Goal: Task Accomplishment & Management: Manage account settings

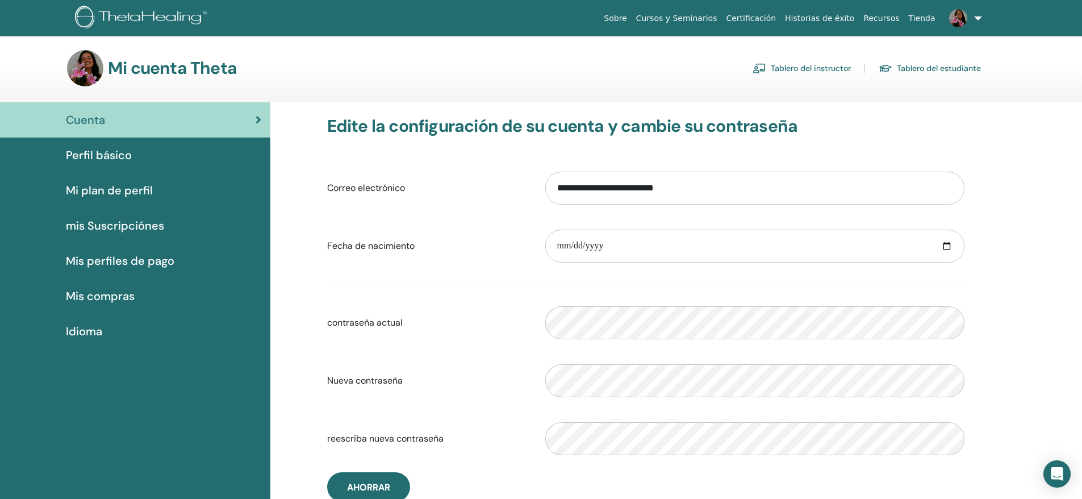
click at [138, 189] on span "Mi plan de perfil" at bounding box center [109, 190] width 87 height 17
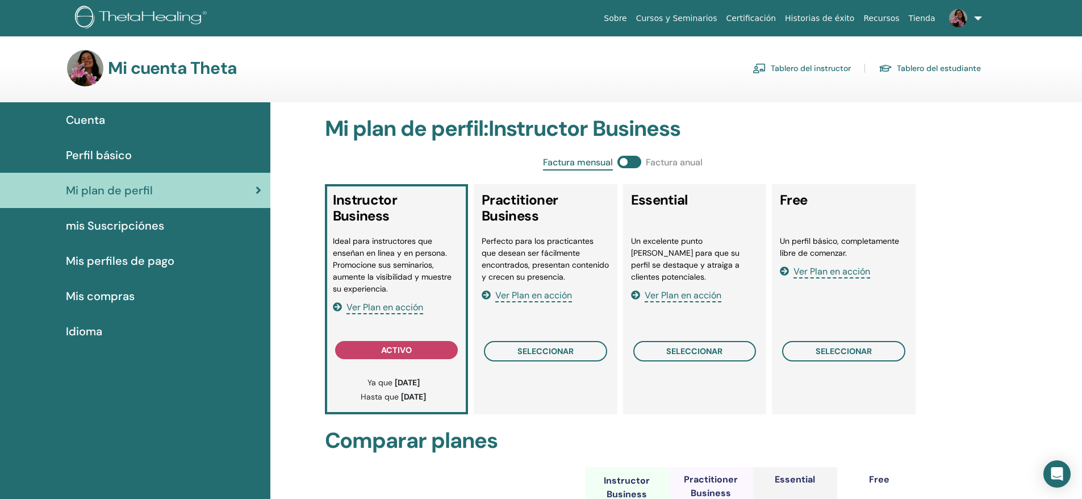
click at [134, 223] on span "mis Suscripciónes" at bounding box center [115, 225] width 98 height 17
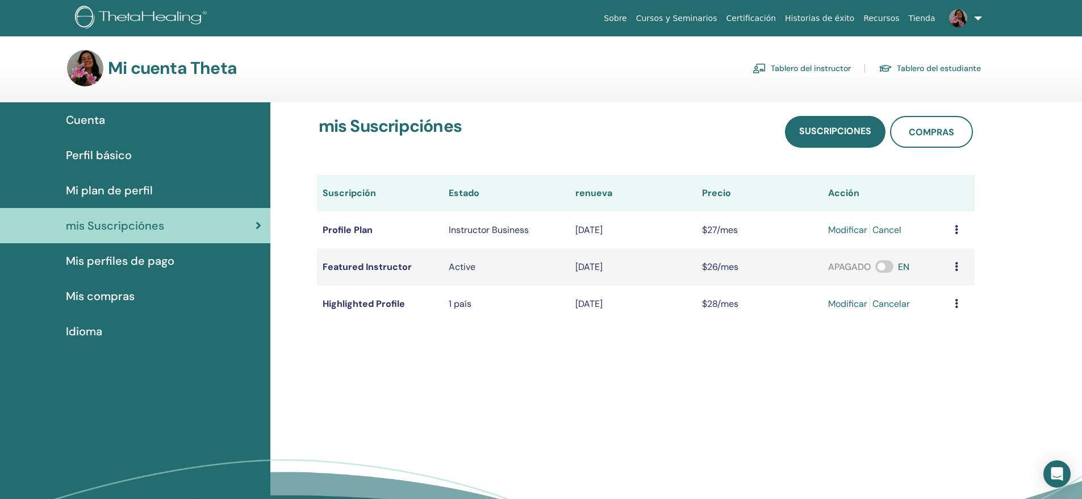
click at [845, 304] on link "modificar" at bounding box center [847, 304] width 39 height 14
click at [121, 15] on img at bounding box center [143, 19] width 136 height 26
click at [879, 270] on span at bounding box center [884, 266] width 18 height 12
click at [853, 306] on link "modificar" at bounding box center [847, 304] width 39 height 14
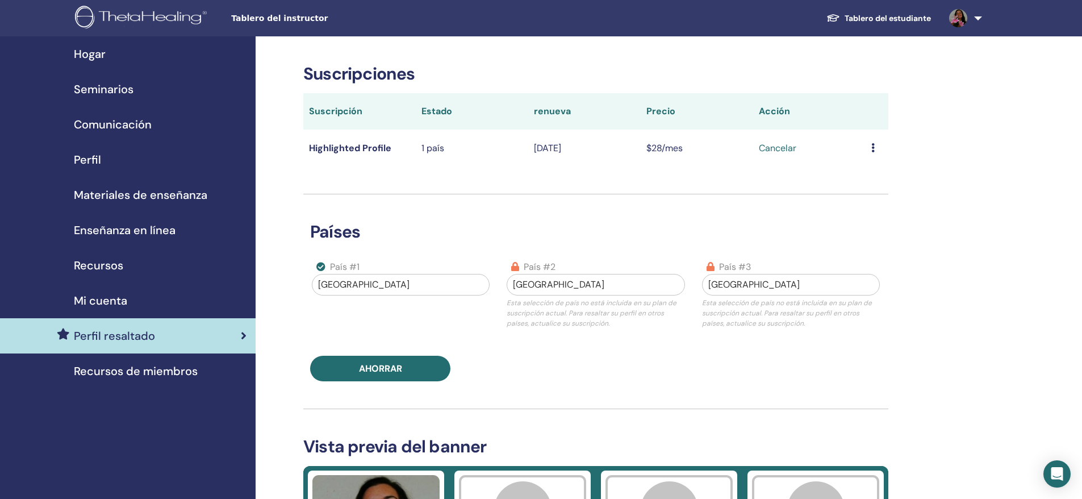
click at [779, 148] on link "Cancelar" at bounding box center [777, 148] width 37 height 14
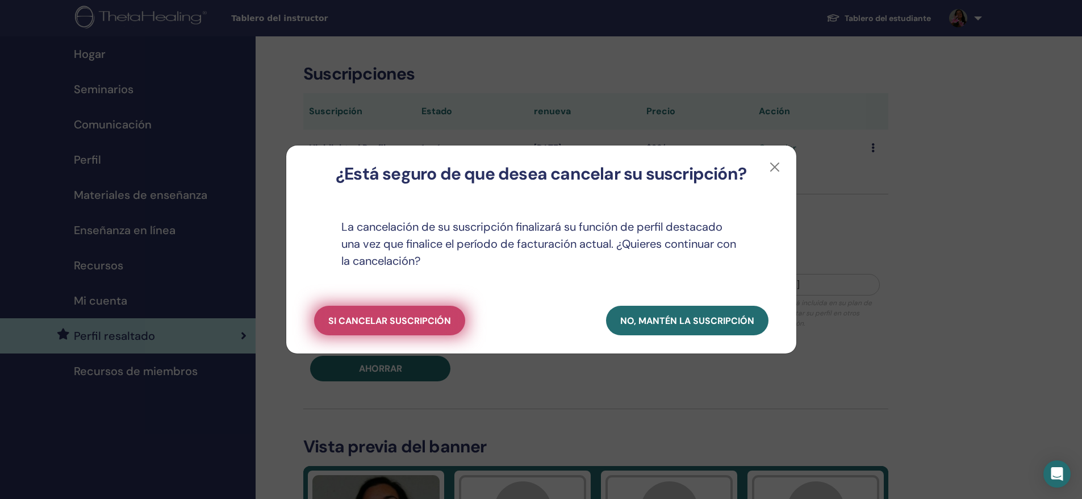
click at [401, 321] on span "si cancelar suscripción" at bounding box center [389, 321] width 123 height 12
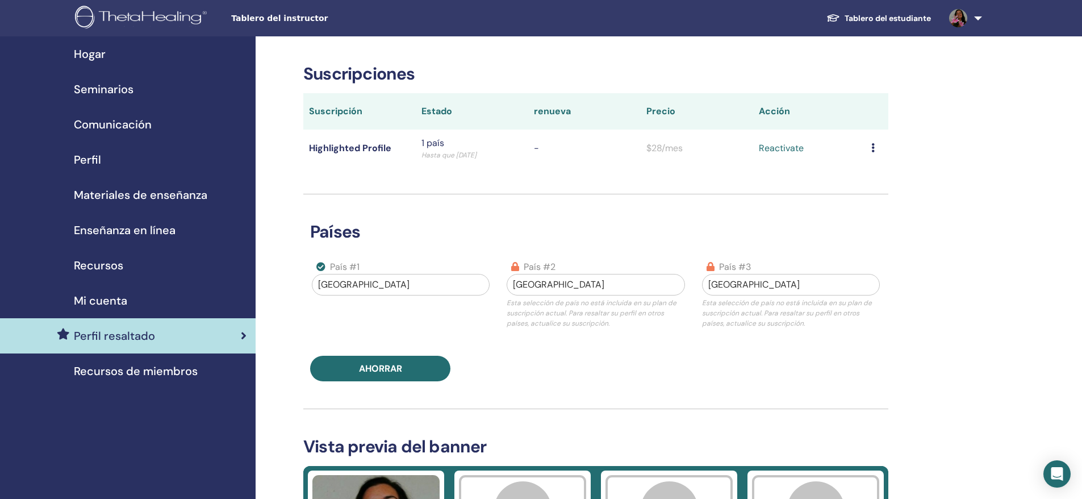
click at [107, 300] on span "Mi cuenta" at bounding box center [100, 300] width 53 height 17
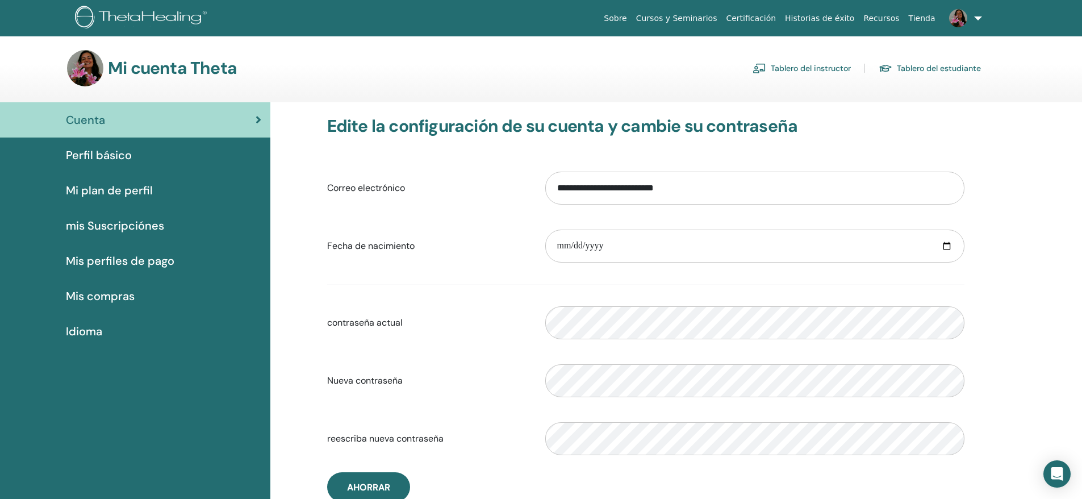
click at [114, 154] on span "Perfil básico" at bounding box center [99, 155] width 66 height 17
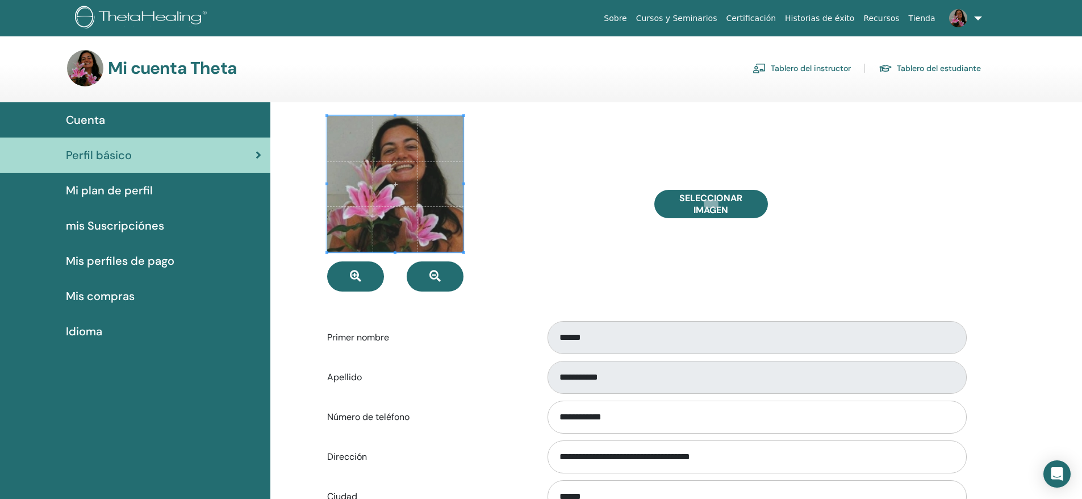
click at [143, 229] on span "mis Suscripciónes" at bounding box center [115, 225] width 98 height 17
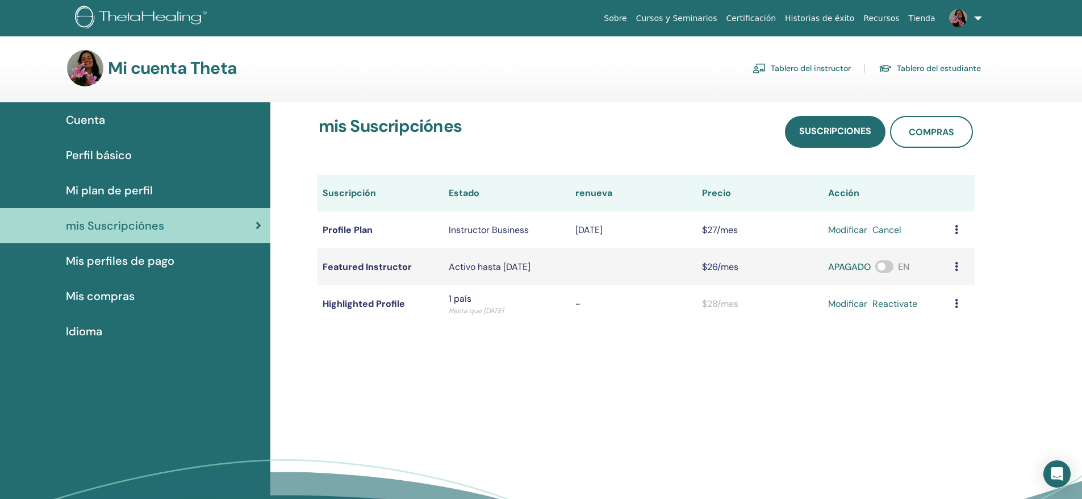
click at [958, 268] on icon at bounding box center [956, 266] width 3 height 9
click at [927, 276] on td "APAGADO EN" at bounding box center [885, 266] width 127 height 37
click at [892, 268] on span at bounding box center [884, 266] width 18 height 12
click at [959, 265] on td at bounding box center [962, 266] width 26 height 37
click at [957, 266] on icon at bounding box center [956, 266] width 3 height 9
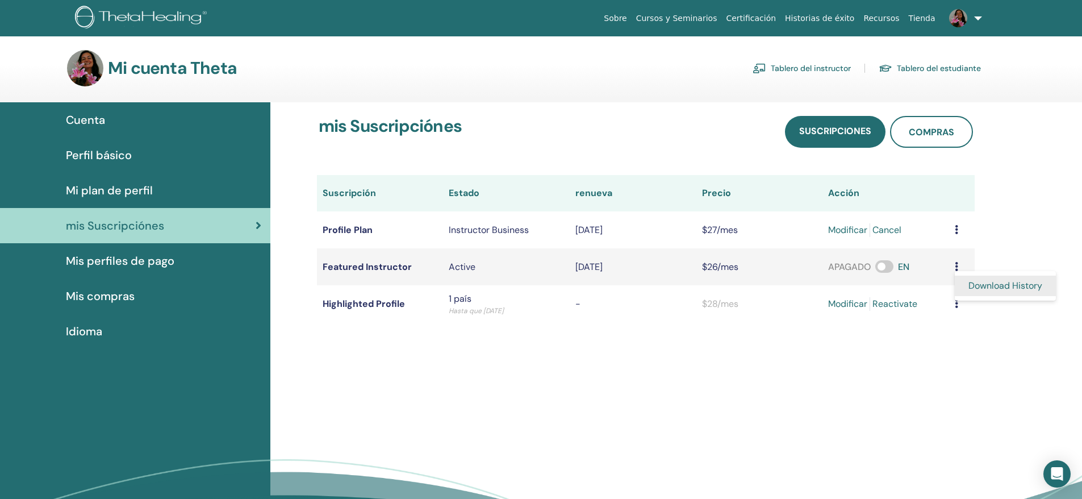
click at [974, 287] on link "Download History" at bounding box center [1005, 285] width 101 height 20
click at [119, 185] on span "Mi plan de perfil" at bounding box center [109, 190] width 87 height 17
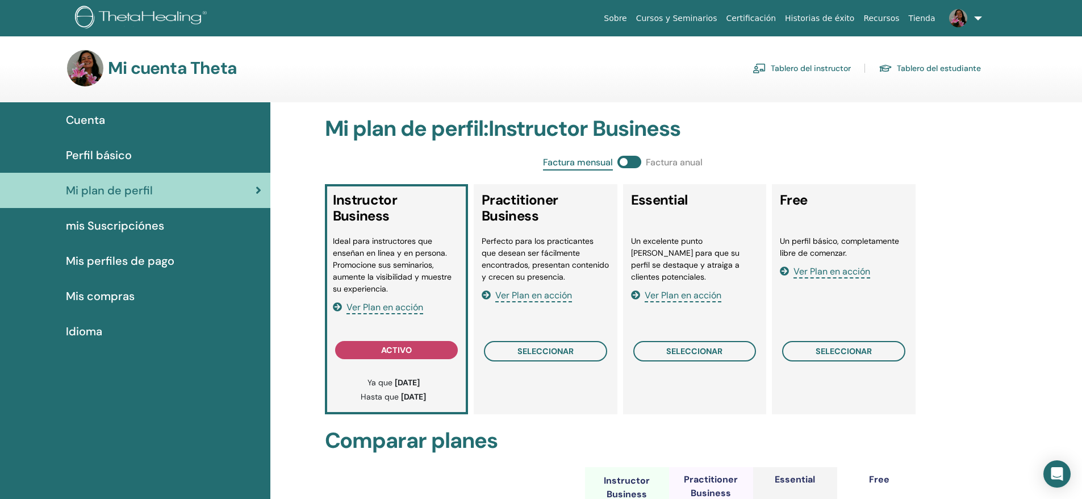
click at [80, 119] on span "Cuenta" at bounding box center [85, 119] width 39 height 17
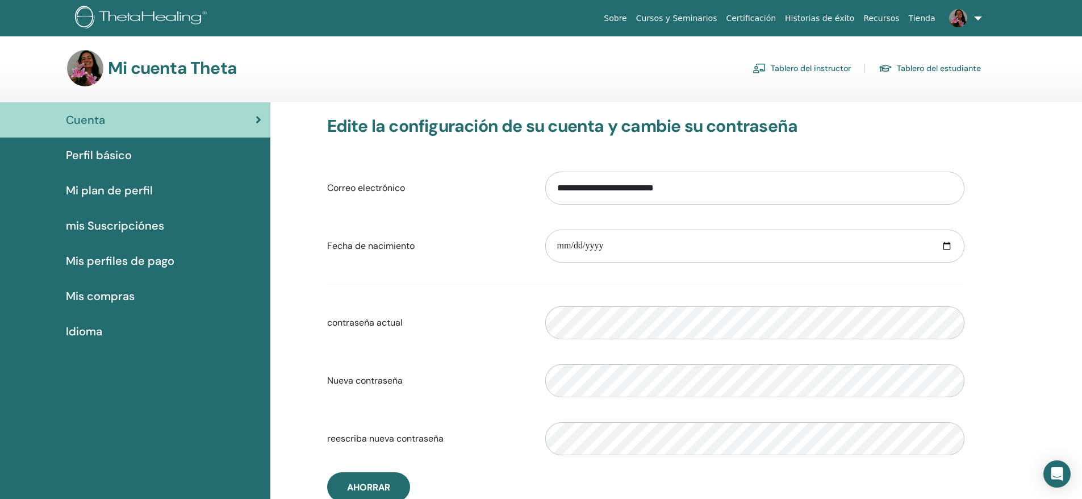
click at [115, 152] on span "Perfil básico" at bounding box center [99, 155] width 66 height 17
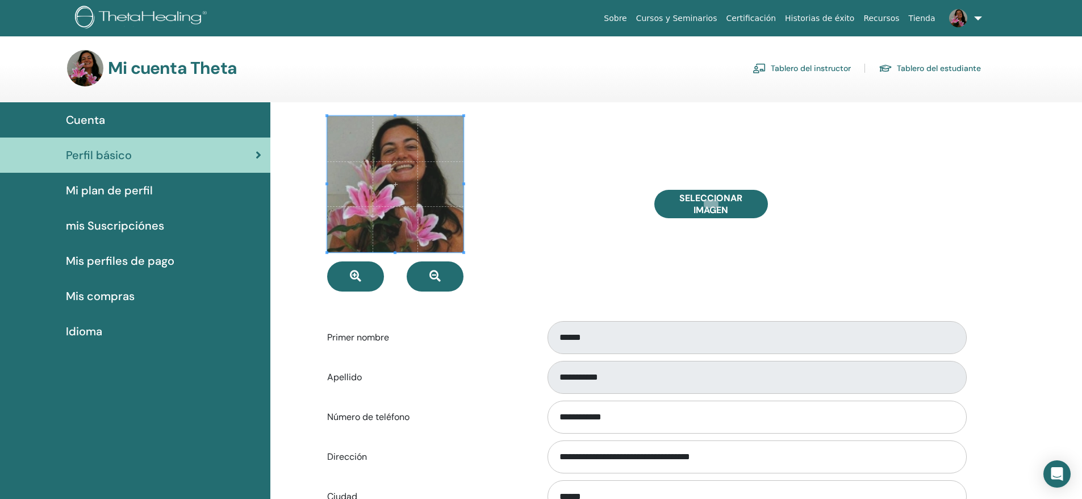
click at [114, 188] on span "Mi plan de perfil" at bounding box center [109, 190] width 87 height 17
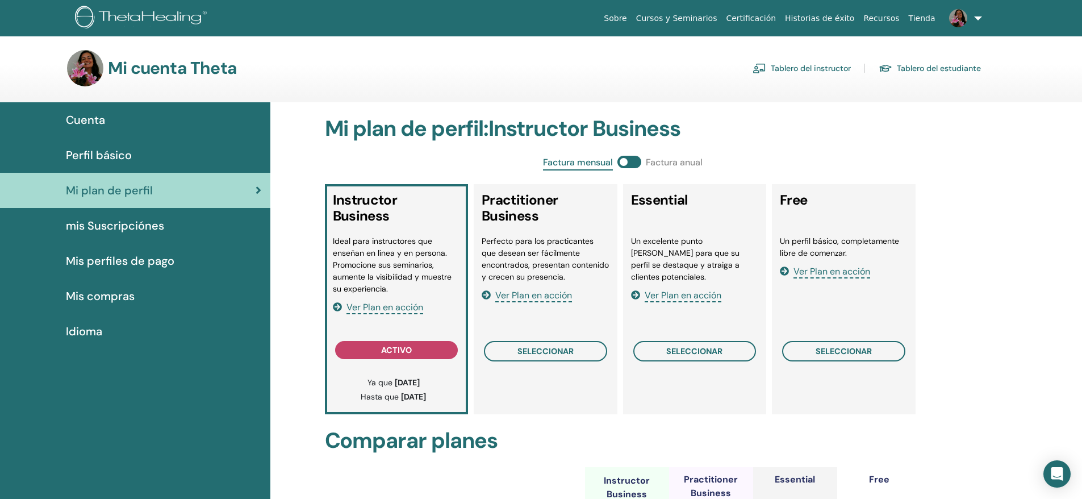
click at [127, 222] on span "mis Suscripciónes" at bounding box center [115, 225] width 98 height 17
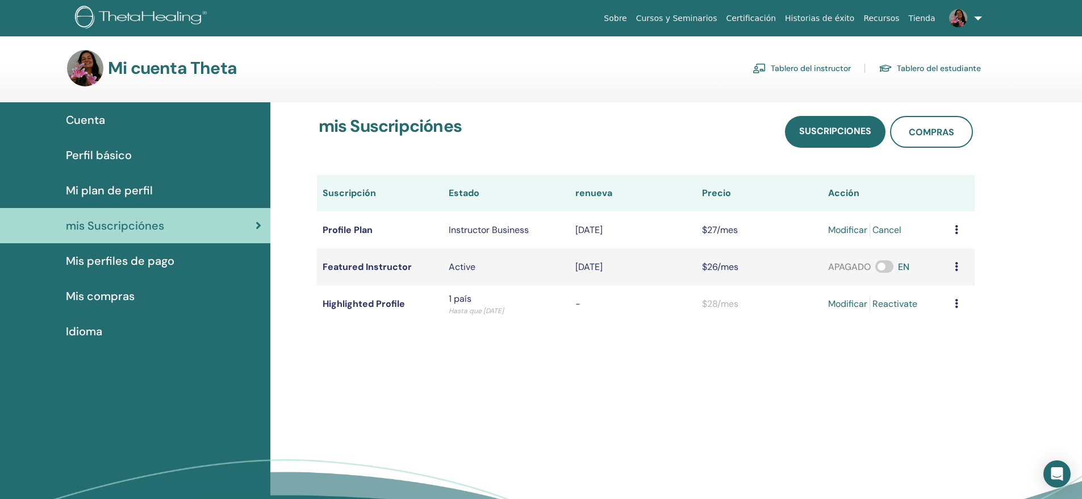
click at [97, 189] on span "Mi plan de perfil" at bounding box center [109, 190] width 87 height 17
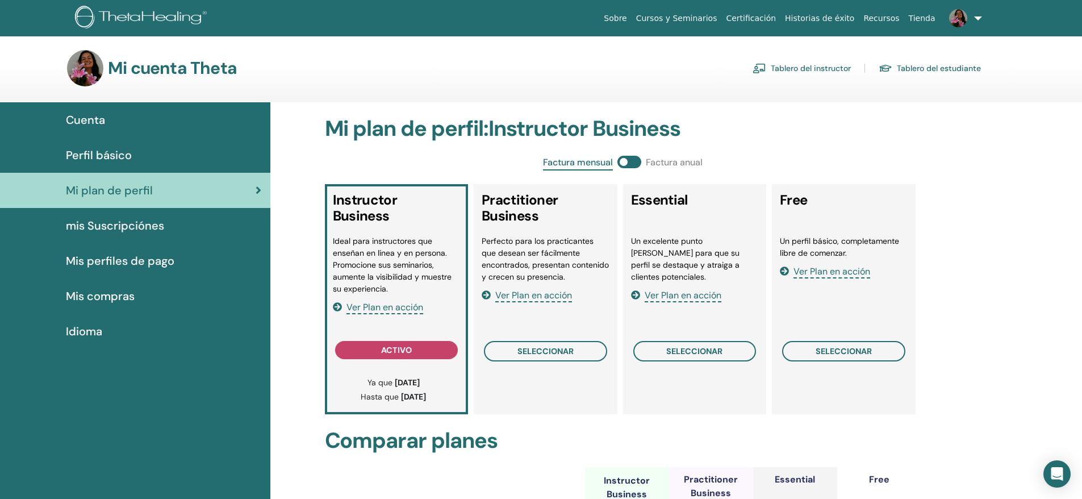
click at [141, 258] on span "Mis perfiles de pago" at bounding box center [120, 260] width 108 height 17
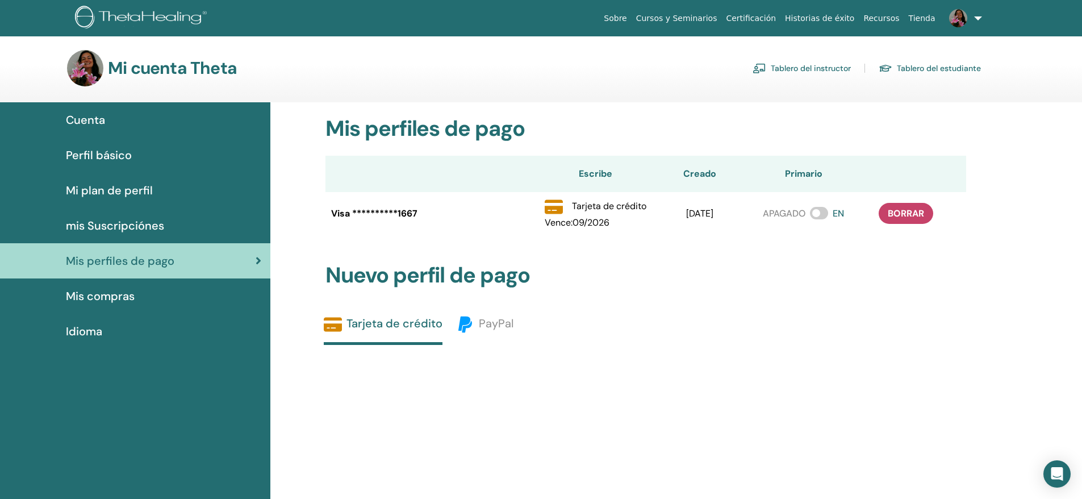
click at [125, 229] on span "mis Suscripciónes" at bounding box center [115, 225] width 98 height 17
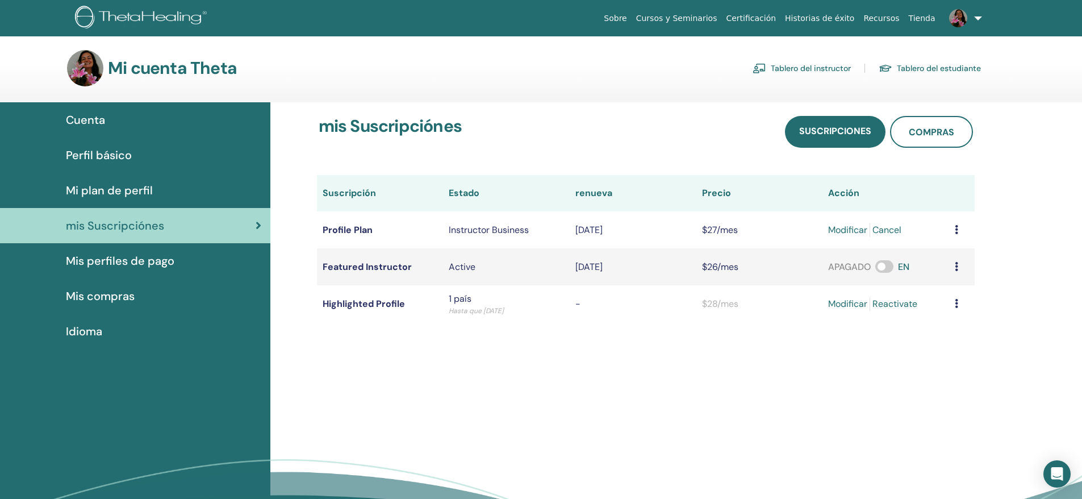
click at [114, 297] on span "Mis compras" at bounding box center [100, 295] width 69 height 17
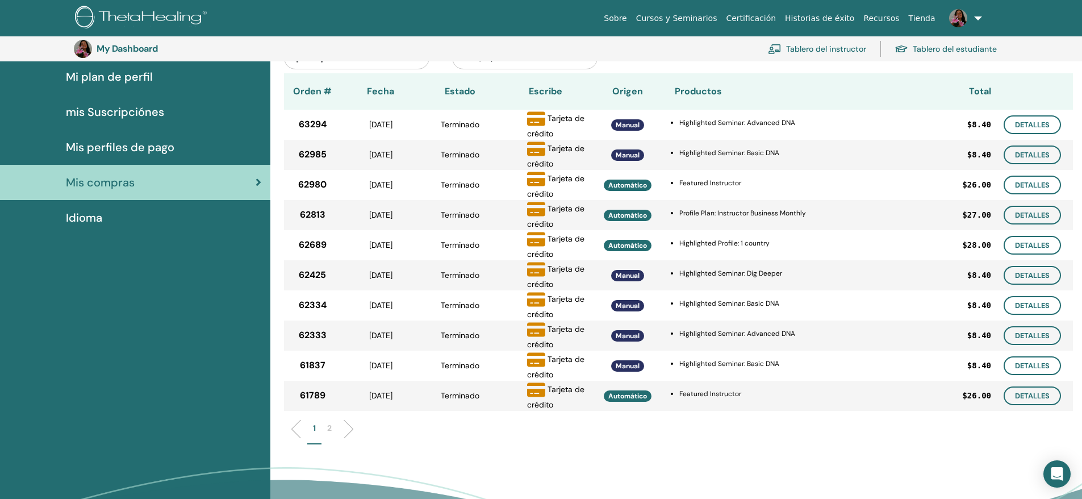
scroll to position [82, 0]
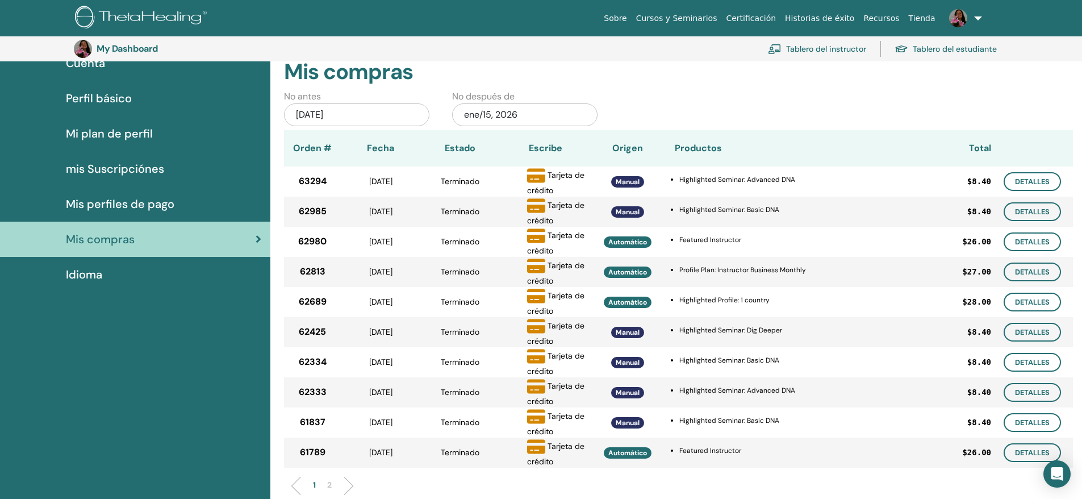
click at [346, 481] on li at bounding box center [344, 485] width 19 height 19
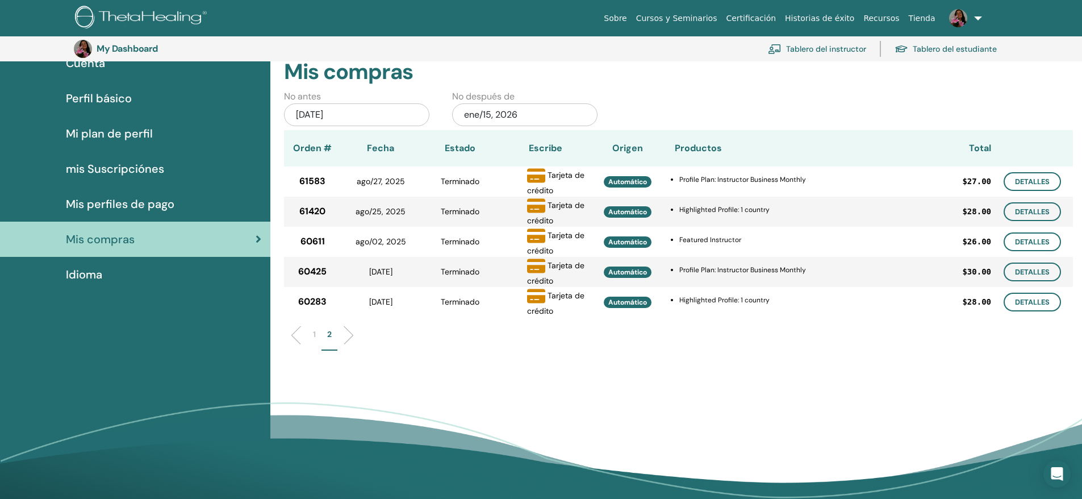
click at [291, 334] on li at bounding box center [300, 334] width 19 height 19
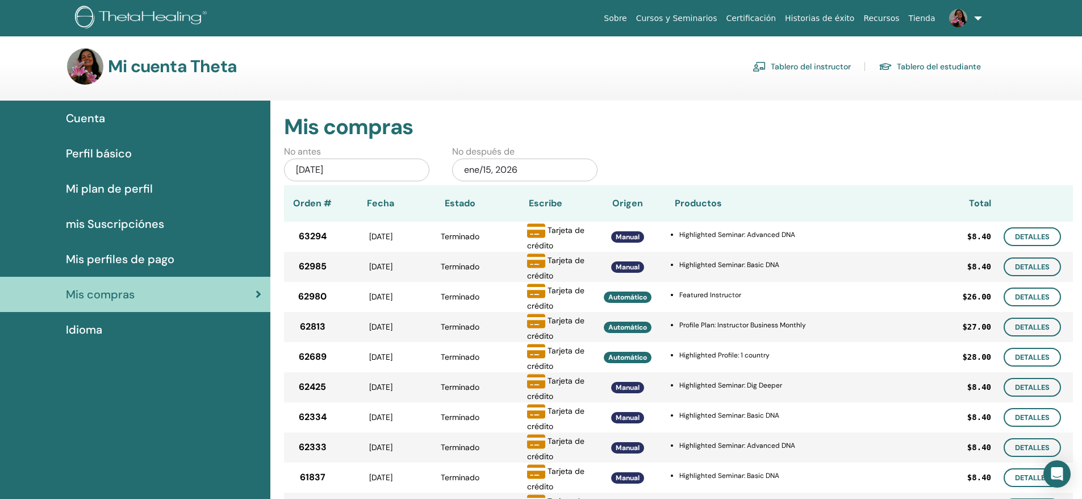
scroll to position [0, 0]
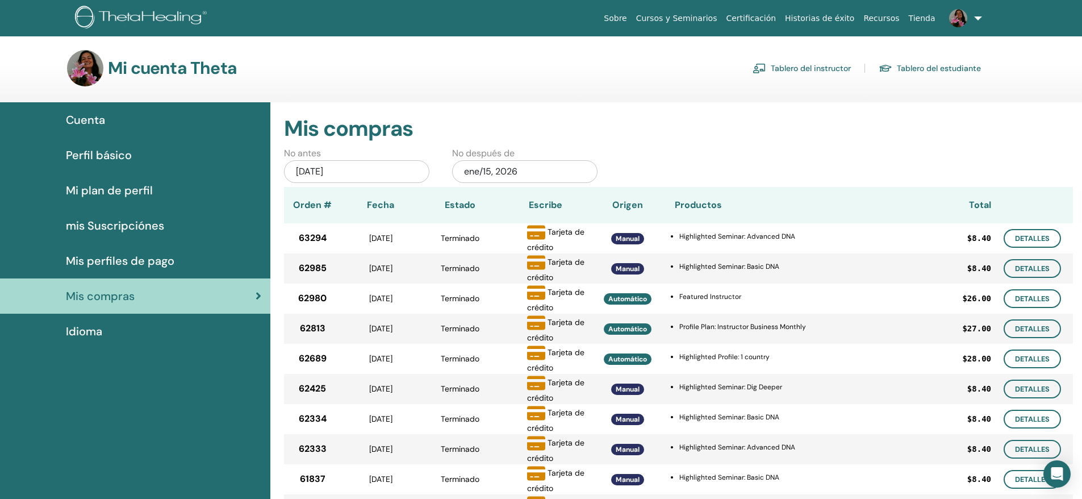
click at [132, 261] on span "Mis perfiles de pago" at bounding box center [120, 260] width 108 height 17
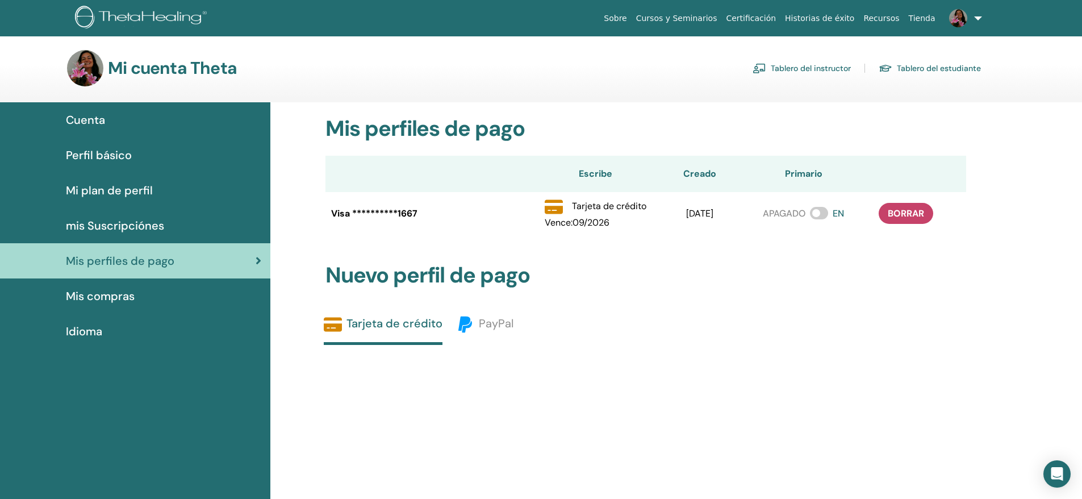
click at [119, 228] on span "mis Suscripciónes" at bounding box center [115, 225] width 98 height 17
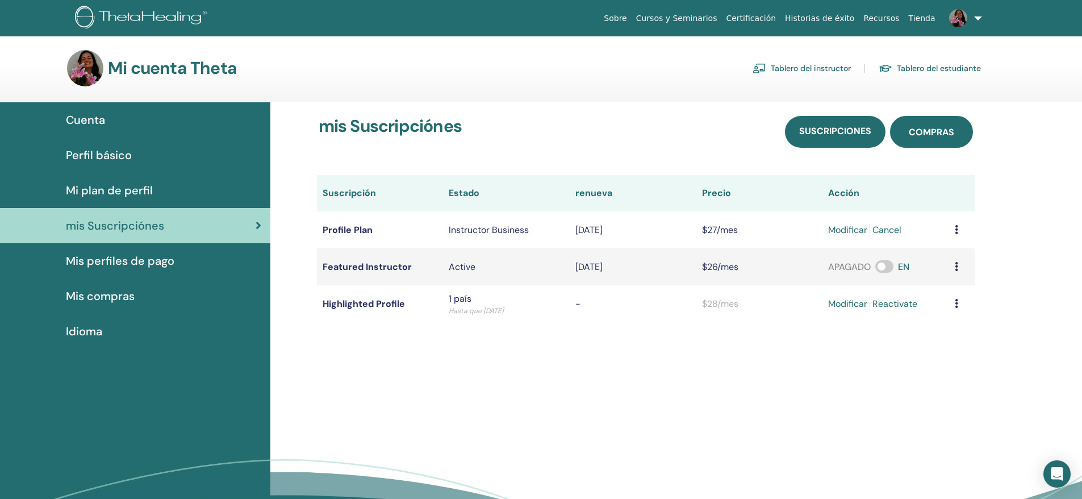
click at [925, 135] on span "compras" at bounding box center [931, 132] width 45 height 12
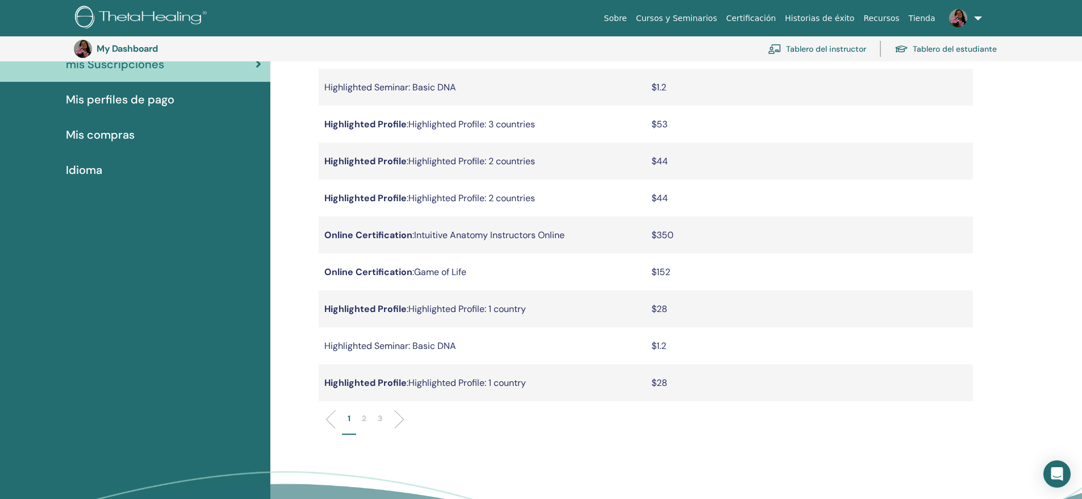
scroll to position [195, 0]
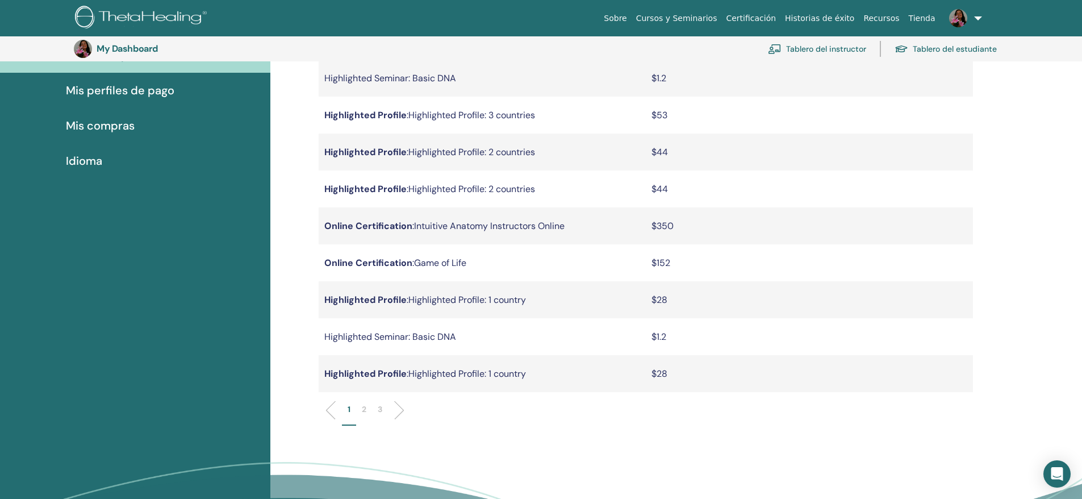
click at [400, 410] on li at bounding box center [394, 409] width 19 height 19
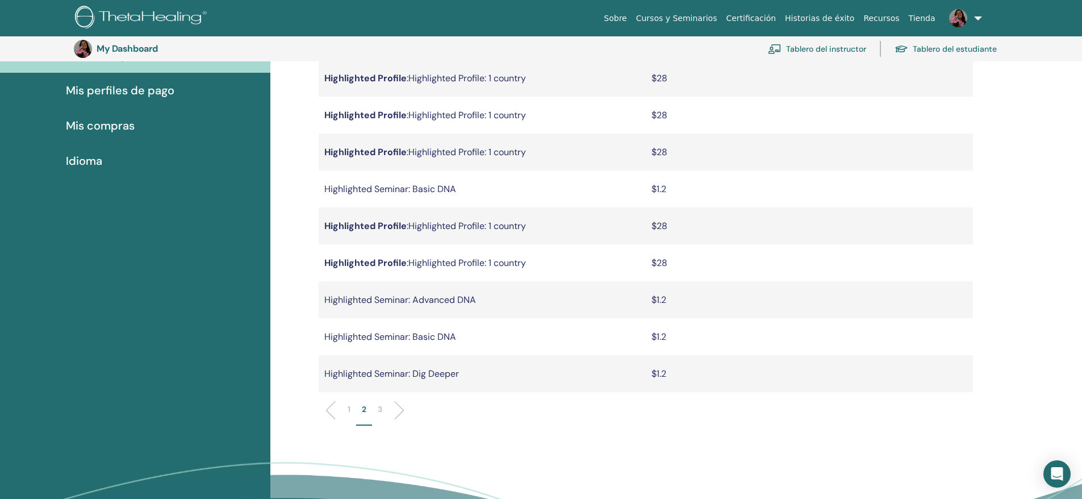
click at [400, 410] on li at bounding box center [394, 409] width 19 height 19
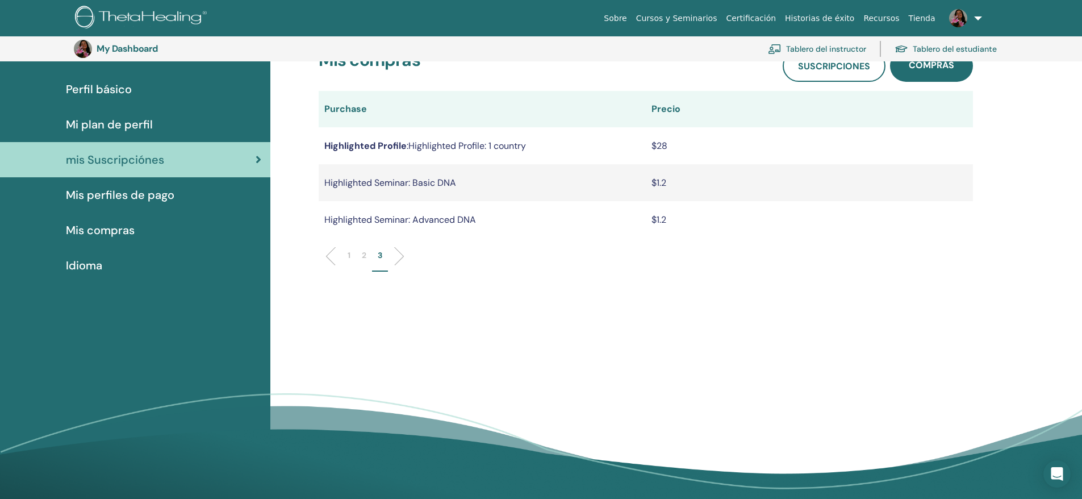
scroll to position [82, 0]
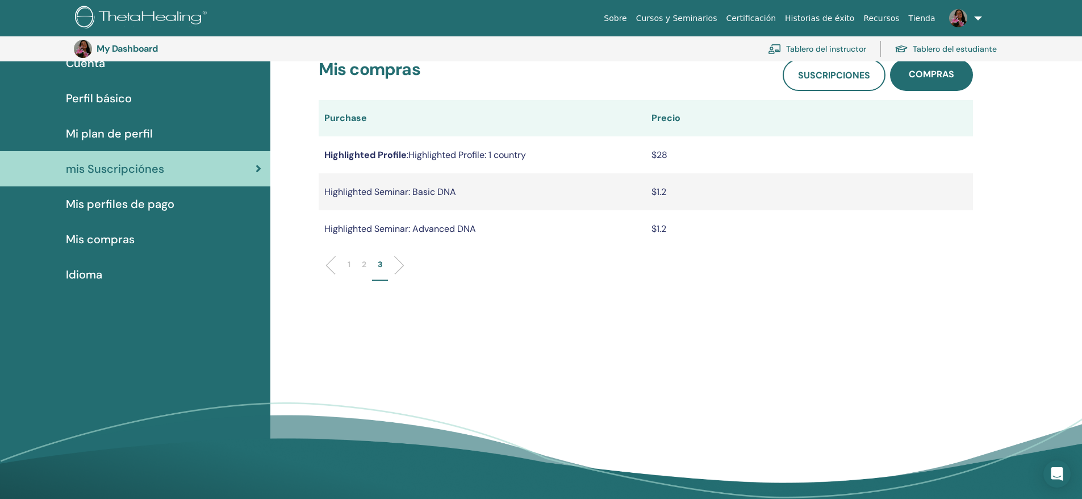
click at [122, 166] on span "mis Suscripciónes" at bounding box center [115, 168] width 98 height 17
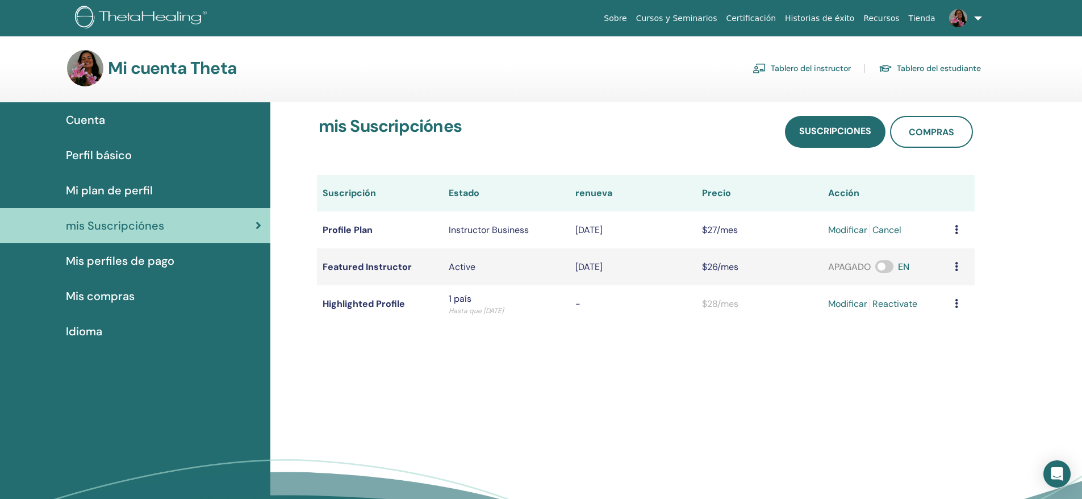
click at [799, 70] on link "Tablero del instructor" at bounding box center [802, 68] width 98 height 18
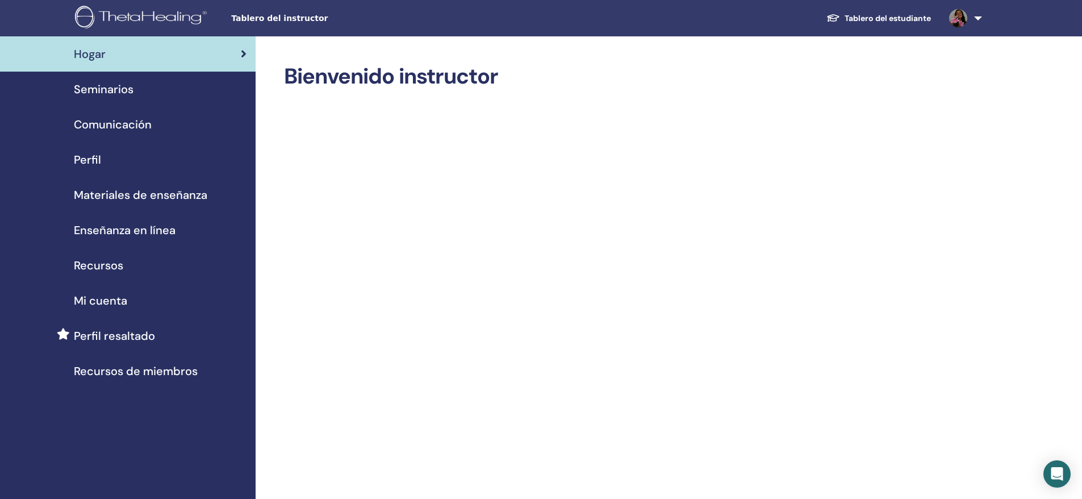
click at [120, 86] on span "Seminarios" at bounding box center [104, 89] width 60 height 17
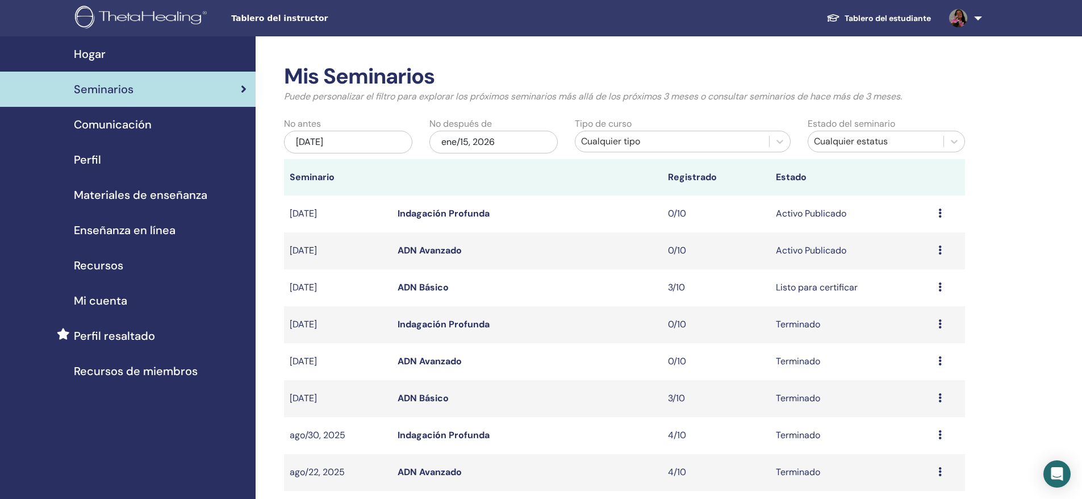
click at [427, 248] on link "ADN Avanzado" at bounding box center [430, 250] width 64 height 12
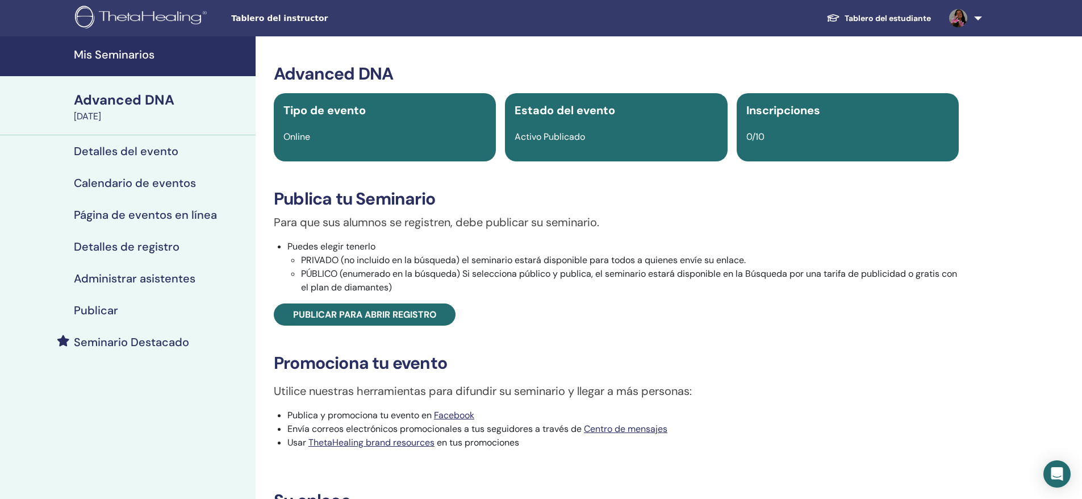
click at [147, 148] on h4 "Detalles del evento" at bounding box center [126, 151] width 105 height 14
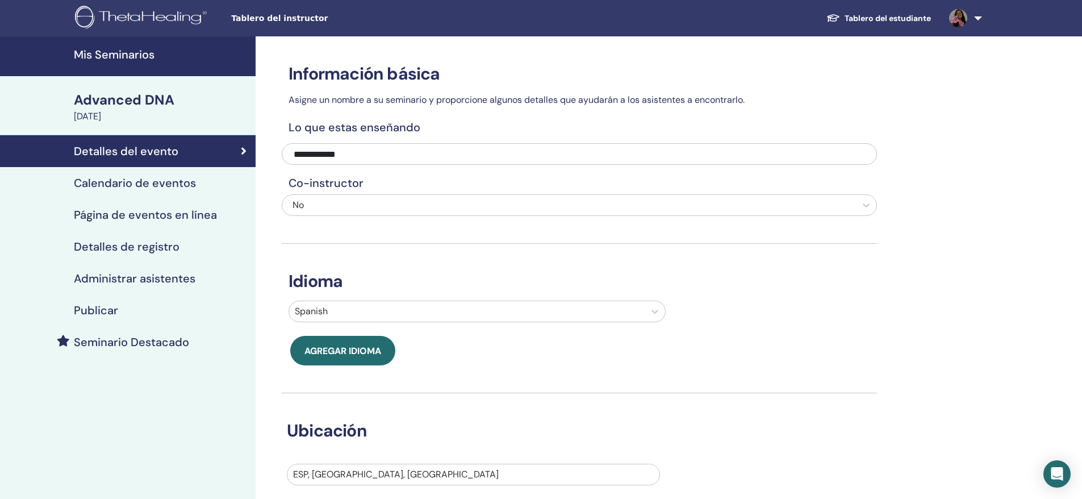
click at [167, 186] on h4 "Calendario de eventos" at bounding box center [135, 183] width 122 height 14
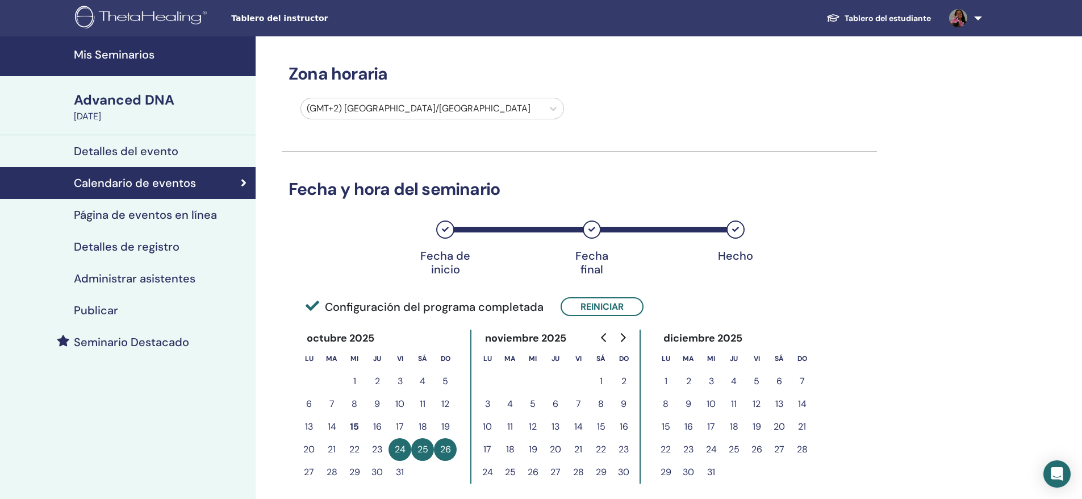
click at [148, 154] on h4 "Detalles del evento" at bounding box center [126, 151] width 105 height 14
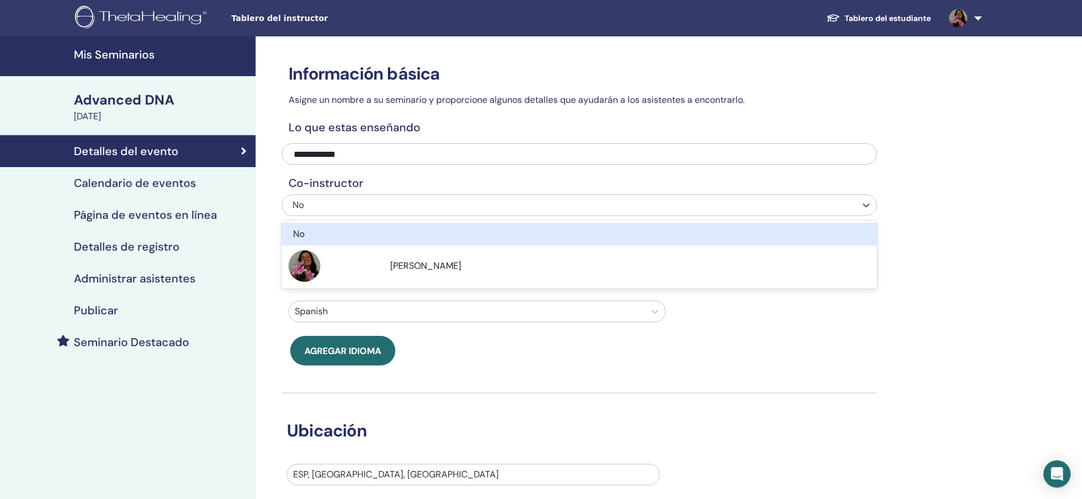
click at [541, 205] on div "No" at bounding box center [525, 205] width 464 height 14
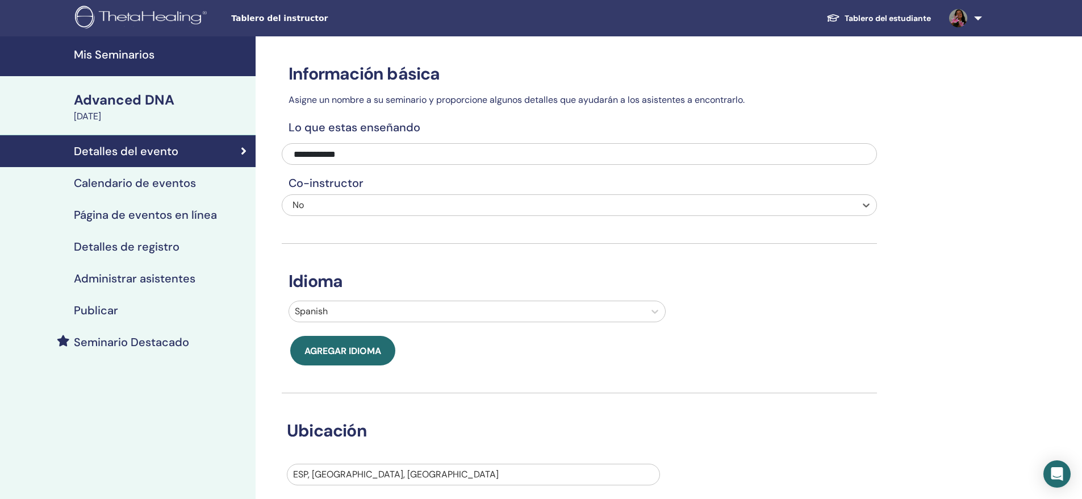
click at [541, 205] on div "No" at bounding box center [525, 205] width 464 height 14
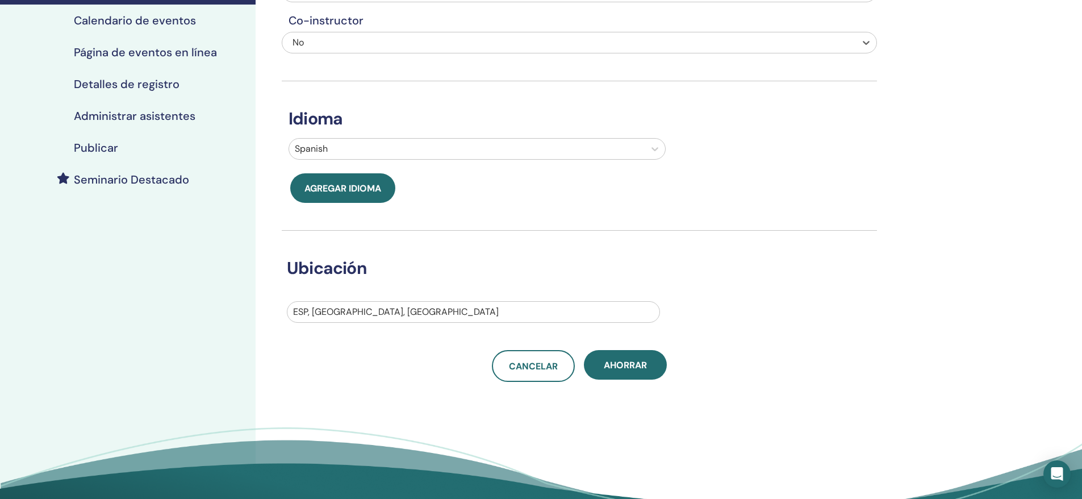
scroll to position [57, 0]
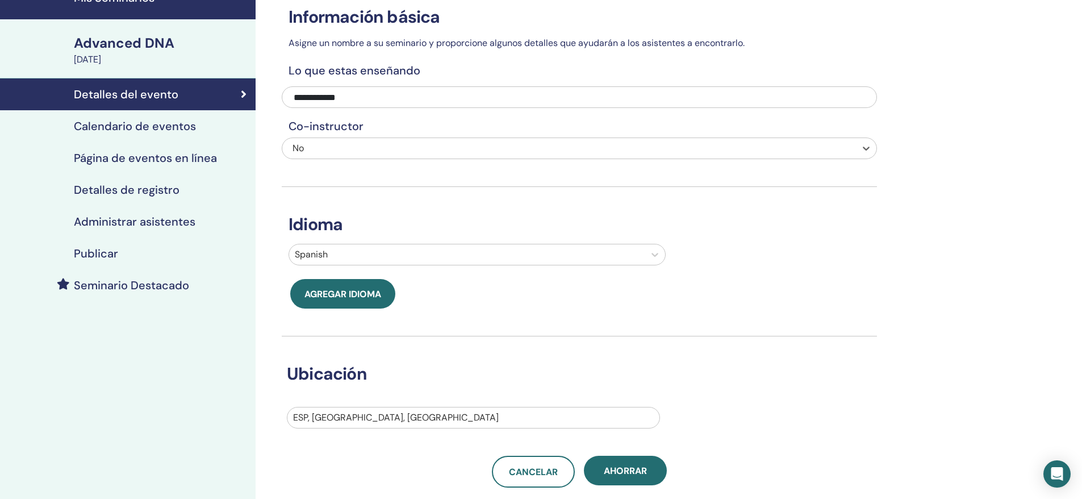
click at [139, 119] on h4 "Calendario de eventos" at bounding box center [135, 126] width 122 height 14
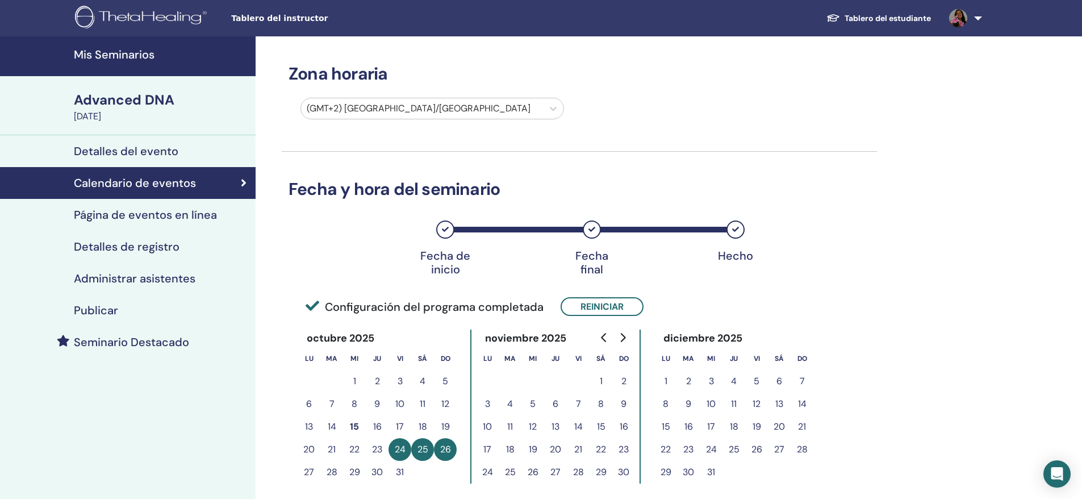
click at [138, 215] on h4 "Página de eventos en línea" at bounding box center [145, 215] width 143 height 14
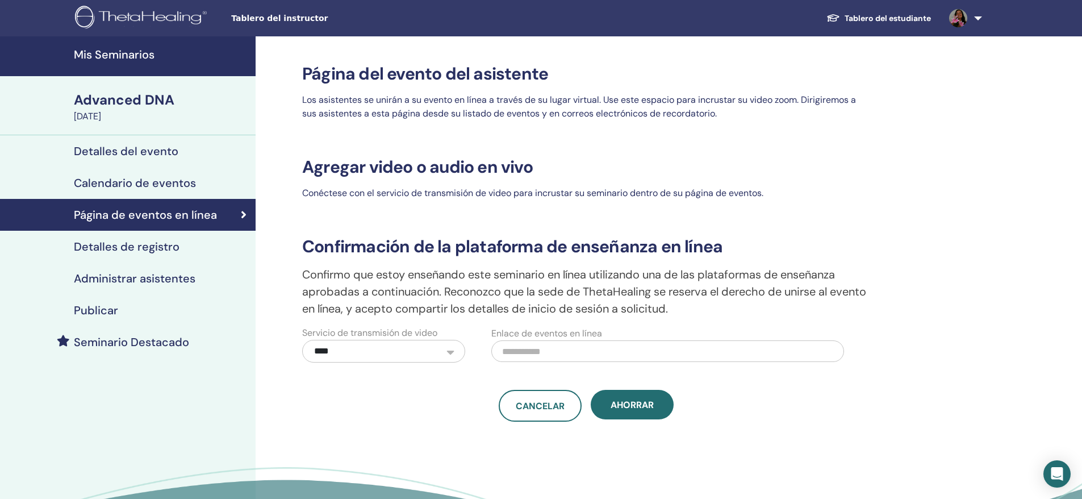
click at [144, 250] on h4 "Detalles de registro" at bounding box center [127, 247] width 106 height 14
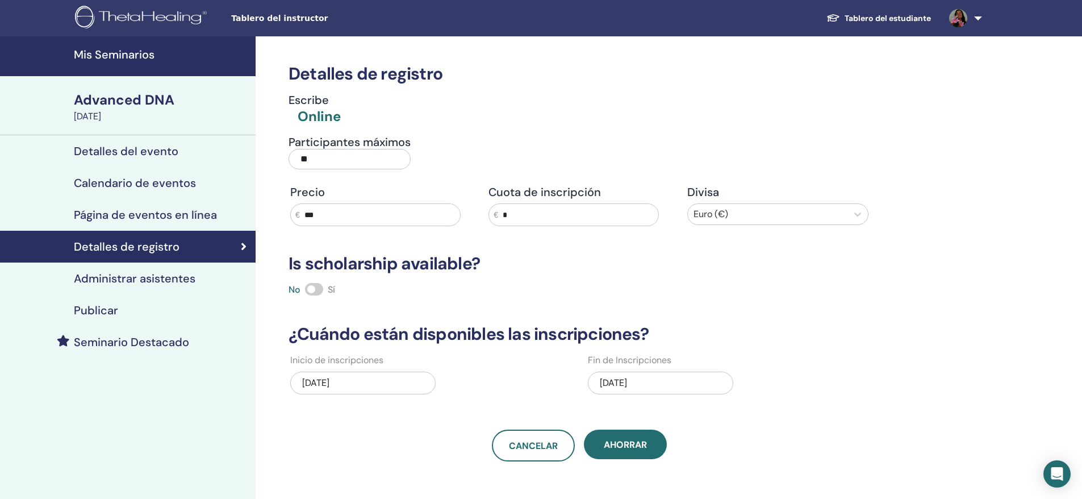
click at [185, 278] on h4 "Administrar asistentes" at bounding box center [135, 279] width 122 height 14
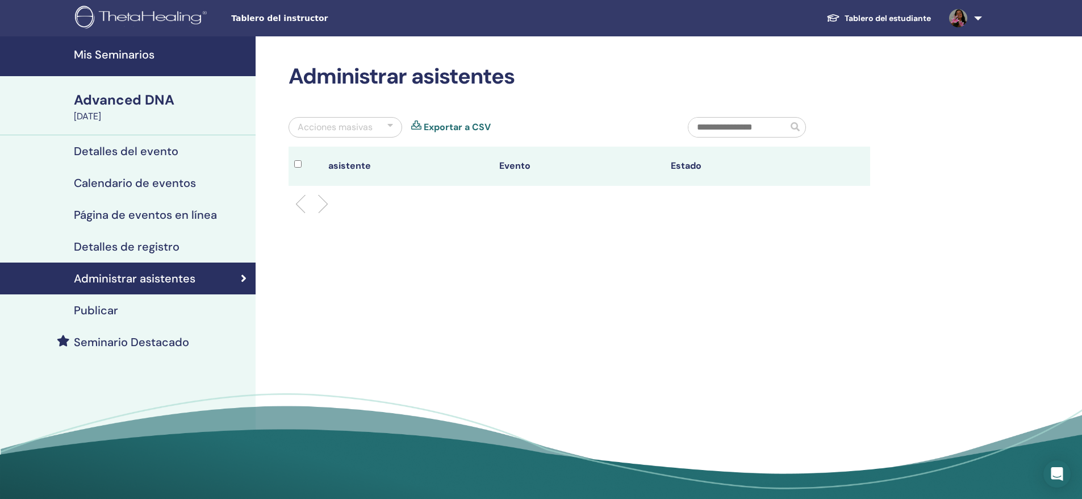
click at [87, 309] on h4 "Publicar" at bounding box center [96, 310] width 44 height 14
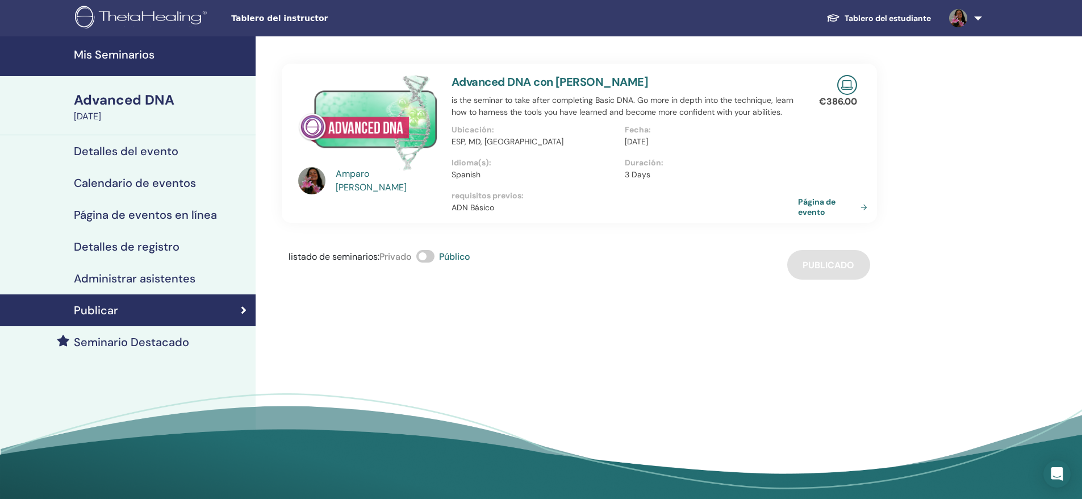
click at [114, 343] on h4 "Seminario Destacado" at bounding box center [131, 342] width 115 height 14
